Goal: Information Seeking & Learning: Check status

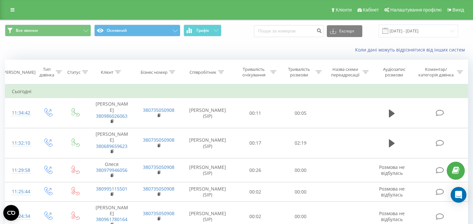
click at [244, 43] on div "Коли дані можуть відрізнятися вiд інших систем" at bounding box center [236, 50] width 472 height 16
